Goal: Information Seeking & Learning: Learn about a topic

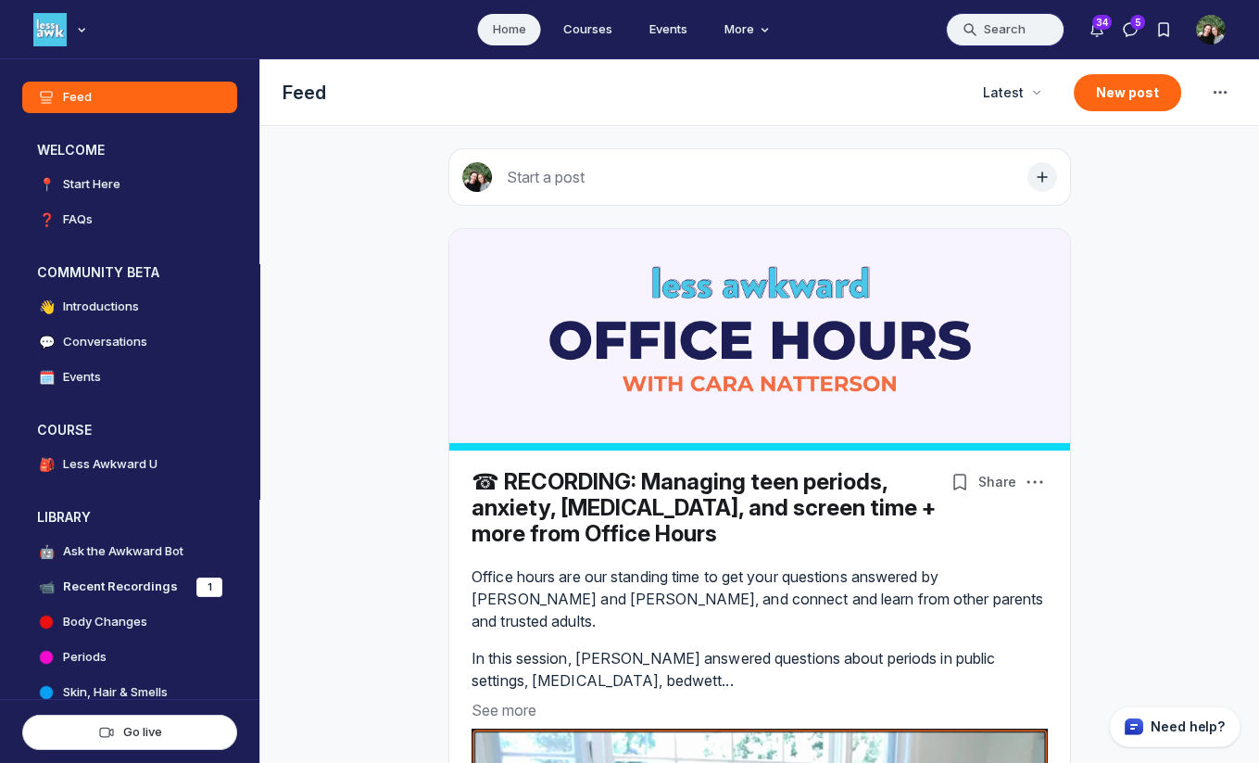
scroll to position [5220, 3549]
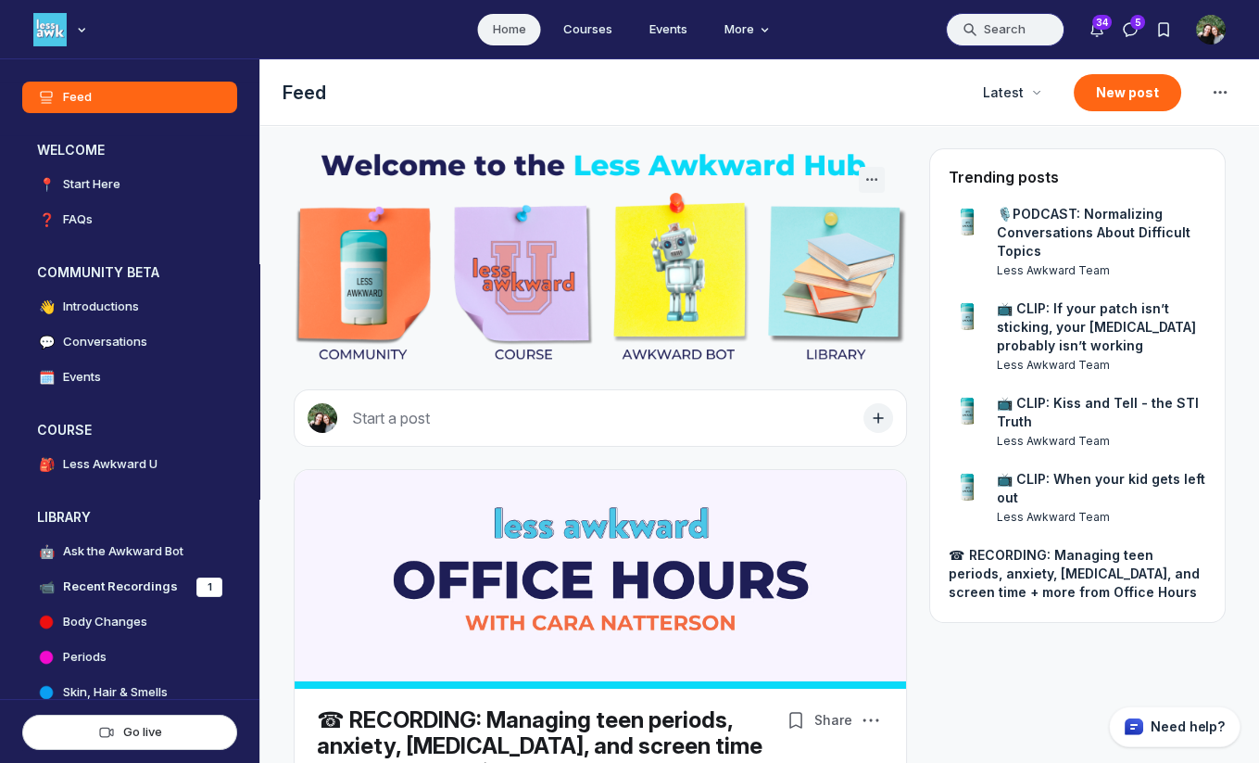
click at [992, 32] on button "Search" at bounding box center [1005, 29] width 119 height 33
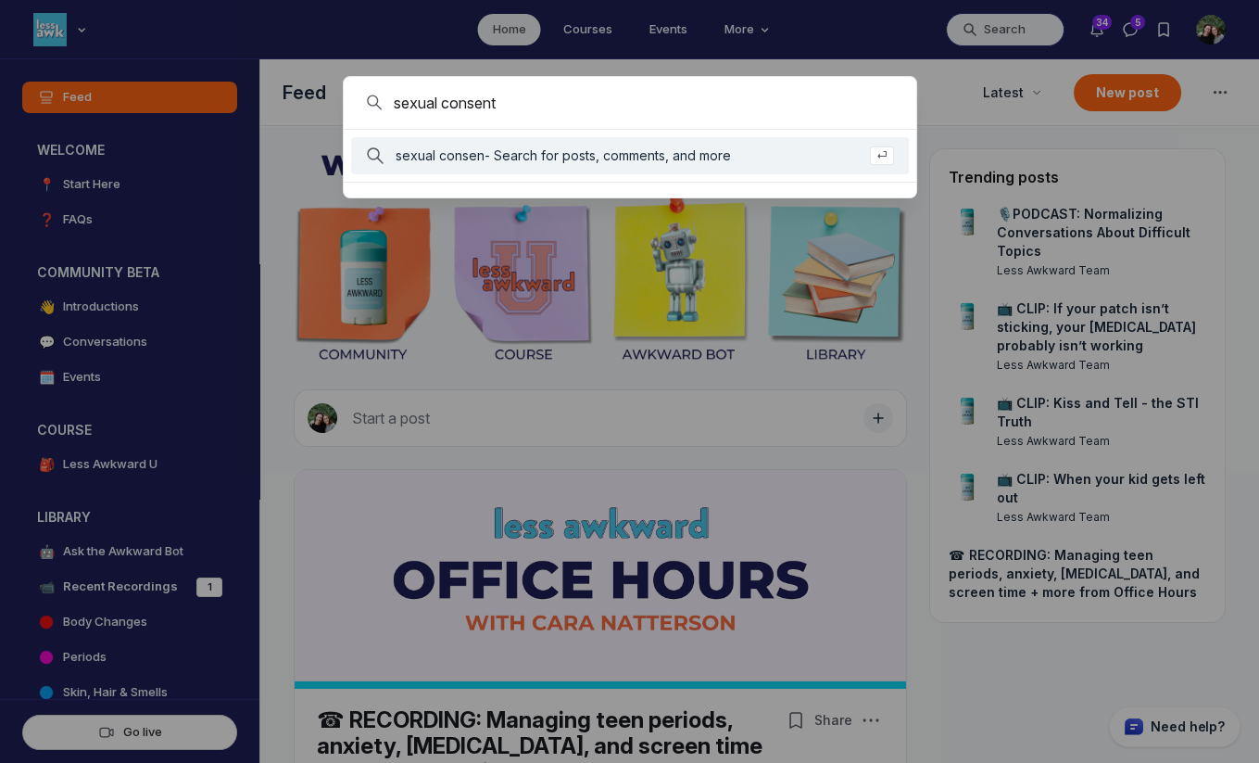
type input "sexual consent"
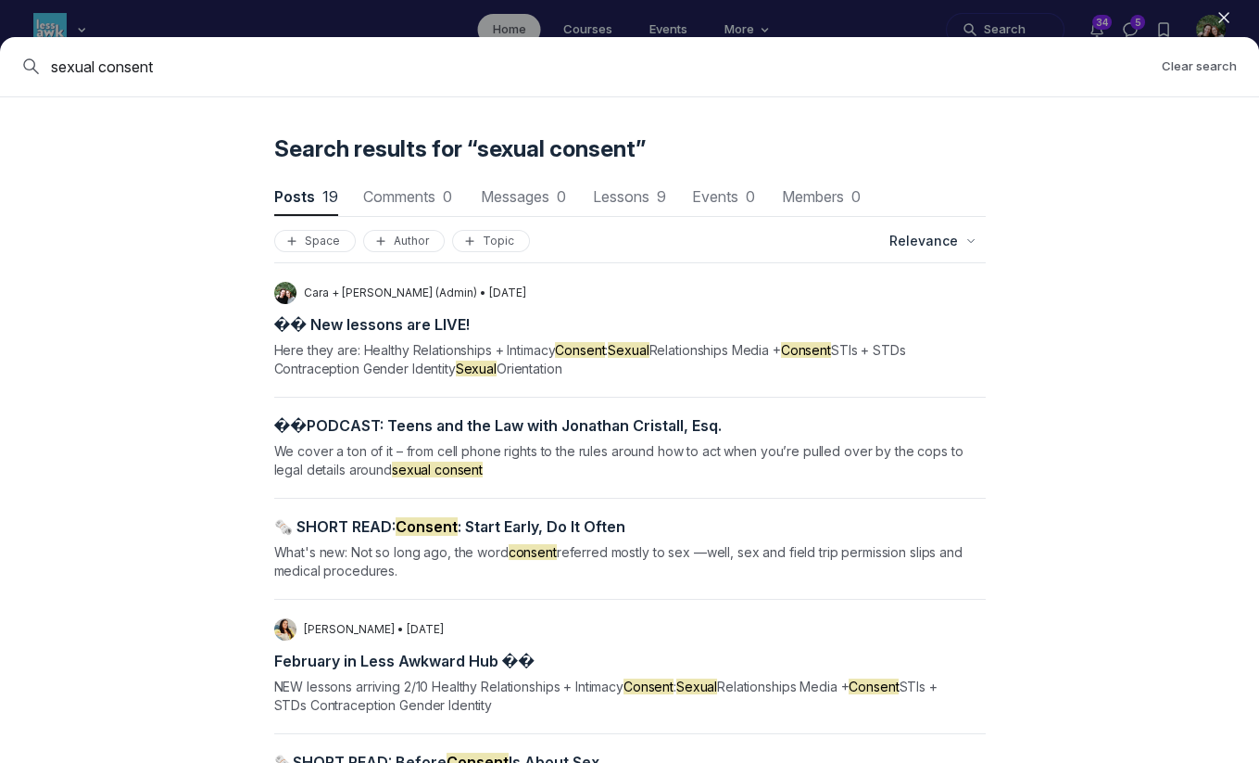
scroll to position [173, 0]
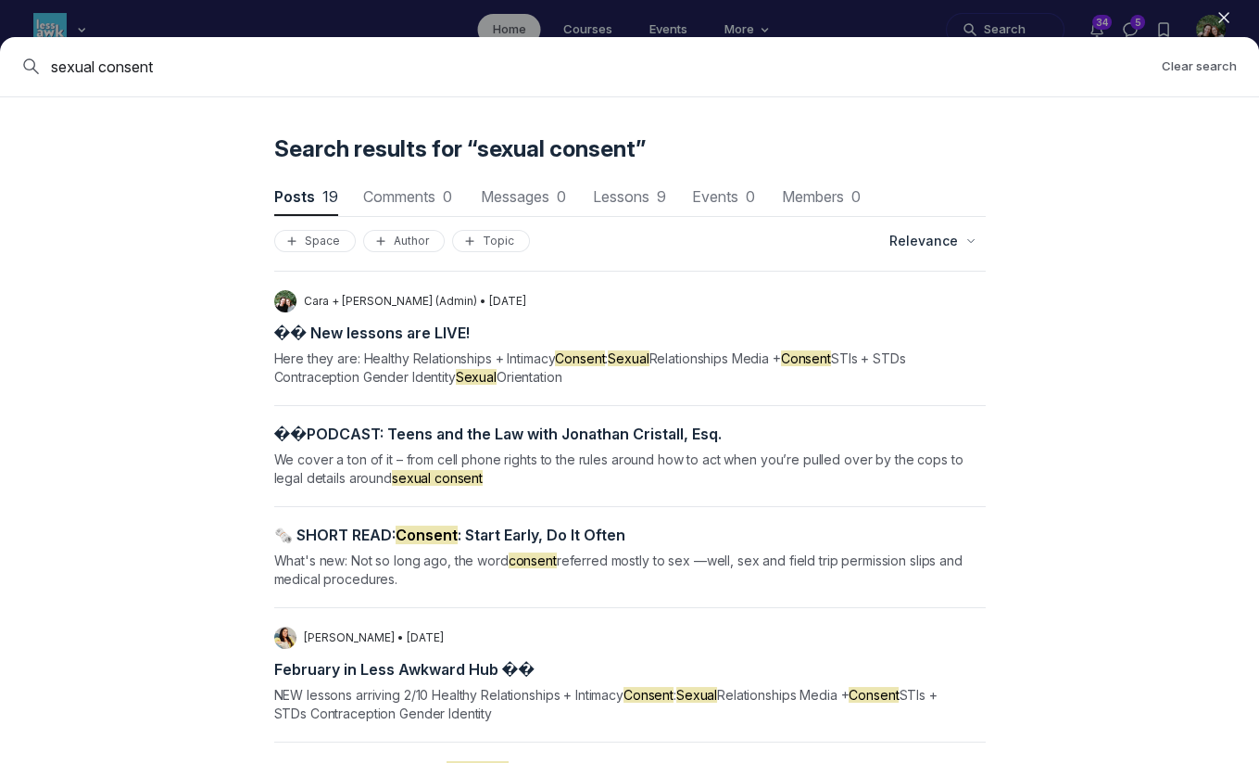
click at [336, 427] on span "� � ️ P O D C A S T : T e e n s a n d t h e L a w w i t h J o n a t h a n C r i…" at bounding box center [498, 433] width 449 height 19
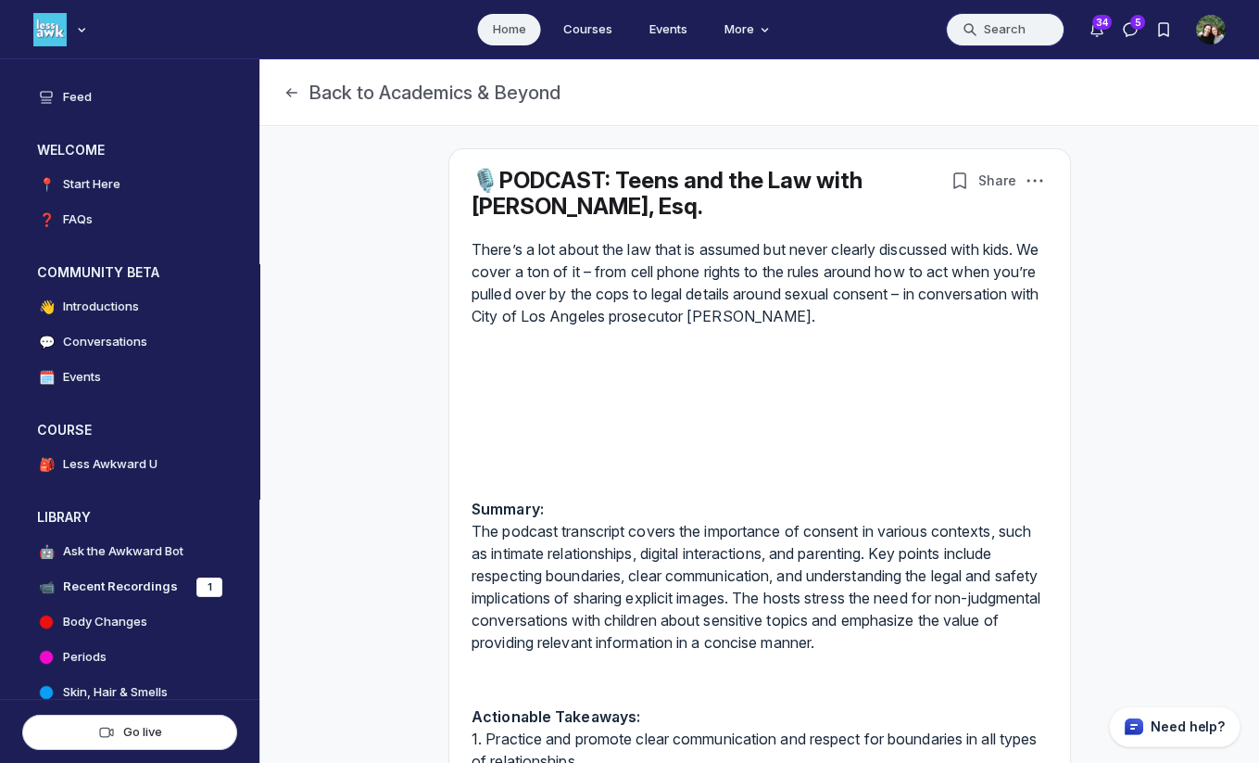
click at [1004, 31] on button "Search" at bounding box center [1005, 29] width 119 height 33
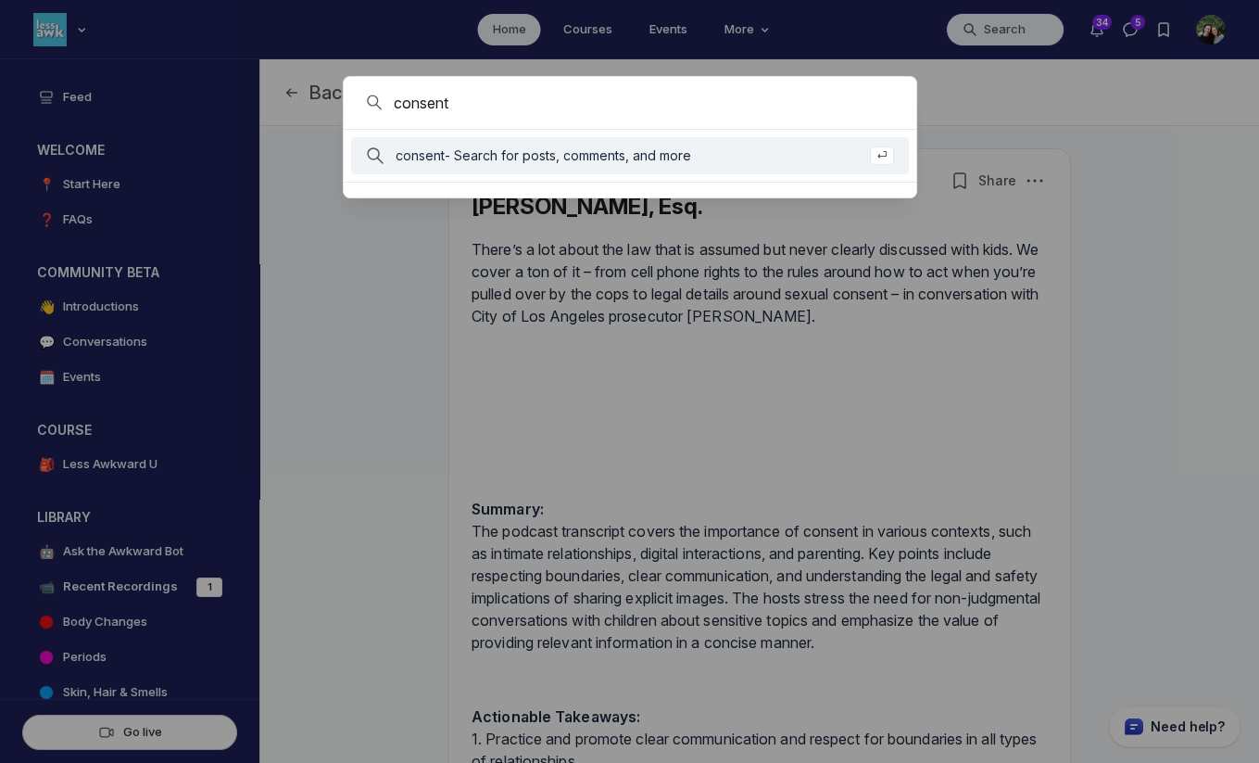
type input "consent"
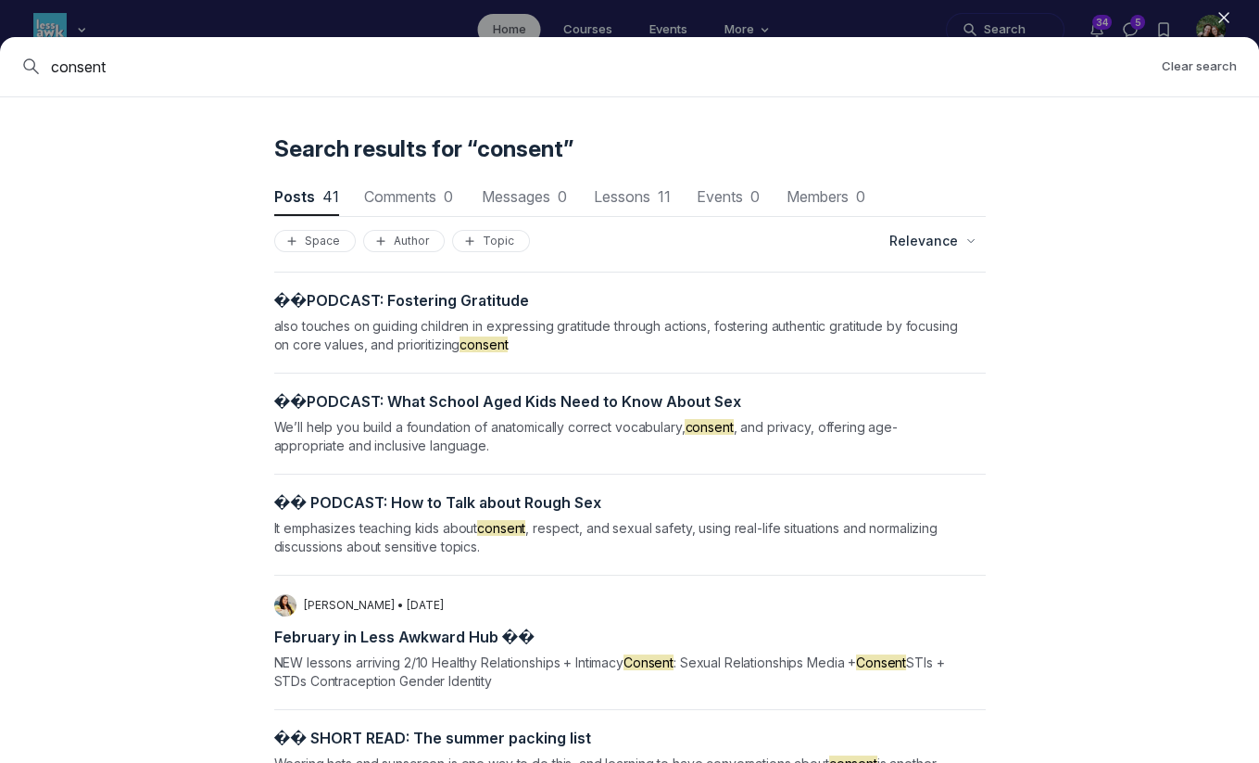
scroll to position [1058, 0]
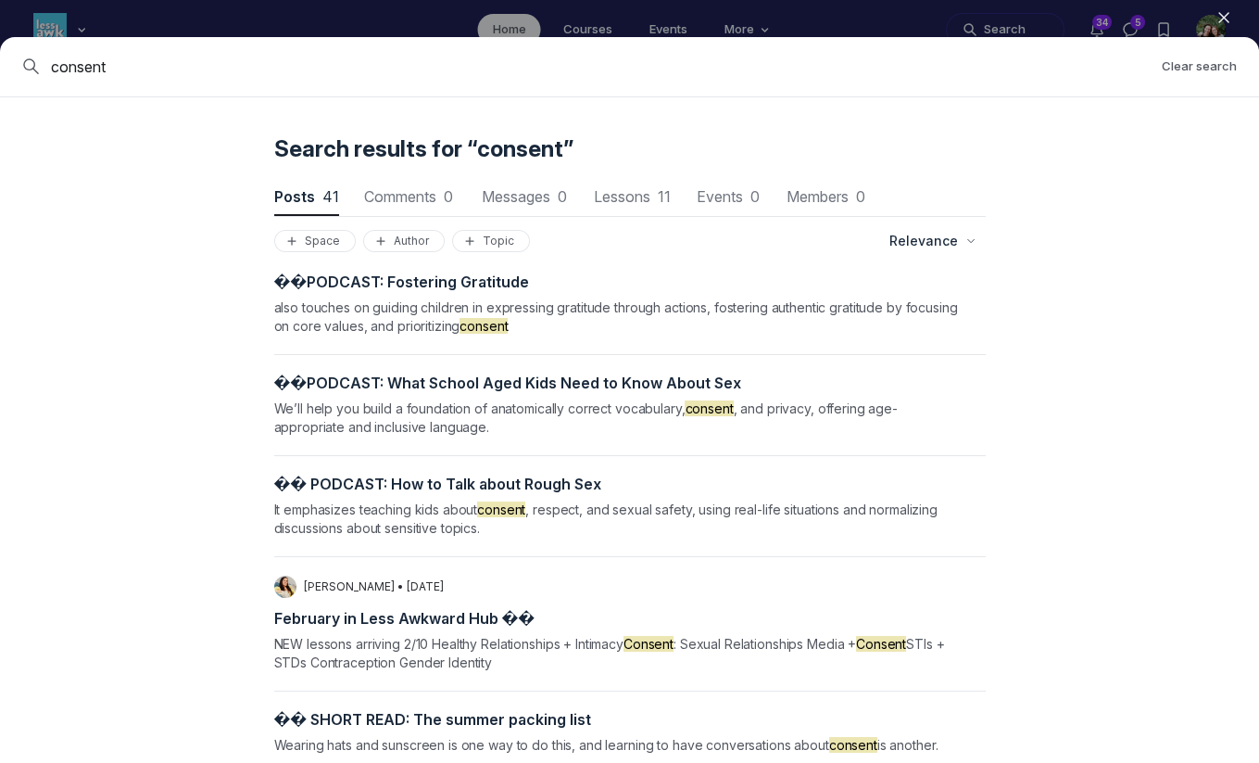
click at [426, 483] on span "� � ️ P O D C A S T : H o w t o T a l k a b o u t R o u g h S e x" at bounding box center [438, 483] width 328 height 19
